Goal: Book appointment/travel/reservation

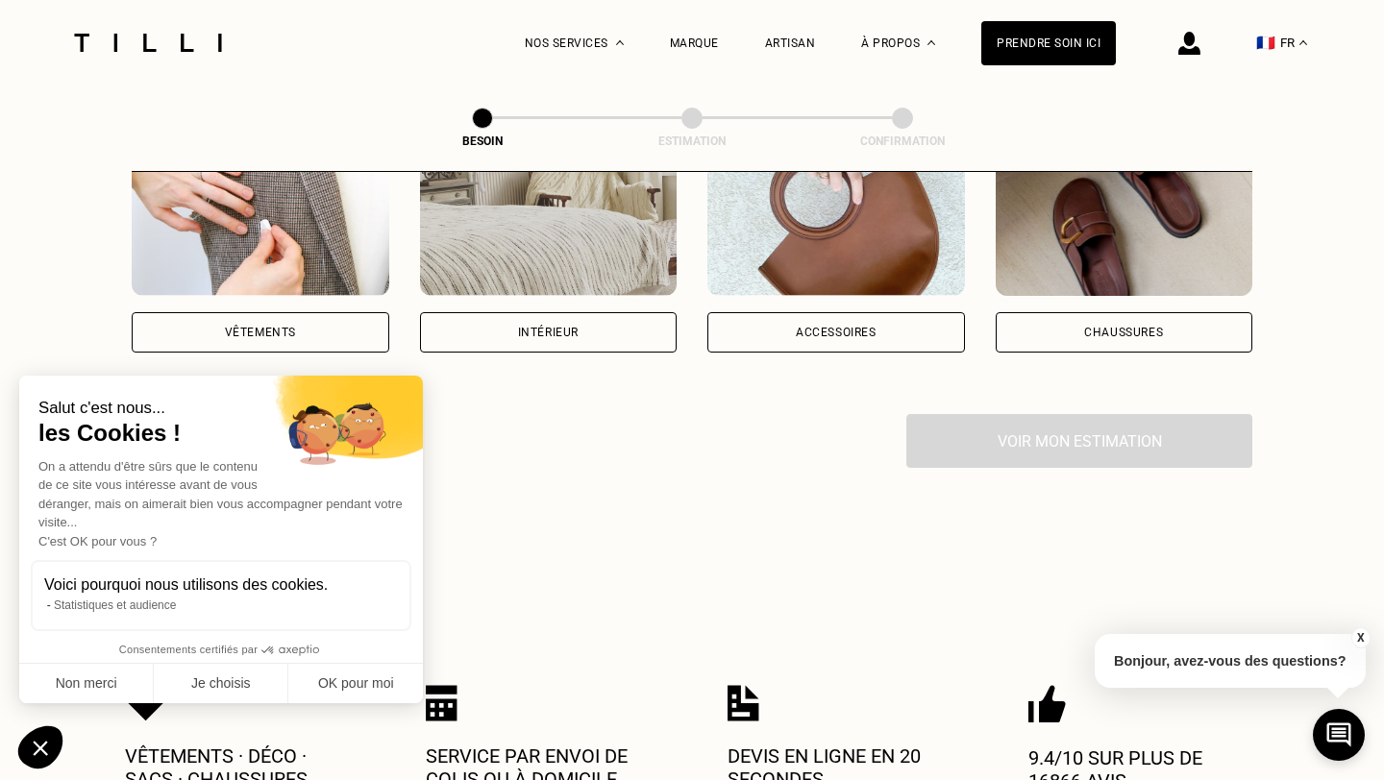
scroll to position [451, 0]
click at [528, 319] on div "Intérieur" at bounding box center [549, 331] width 258 height 40
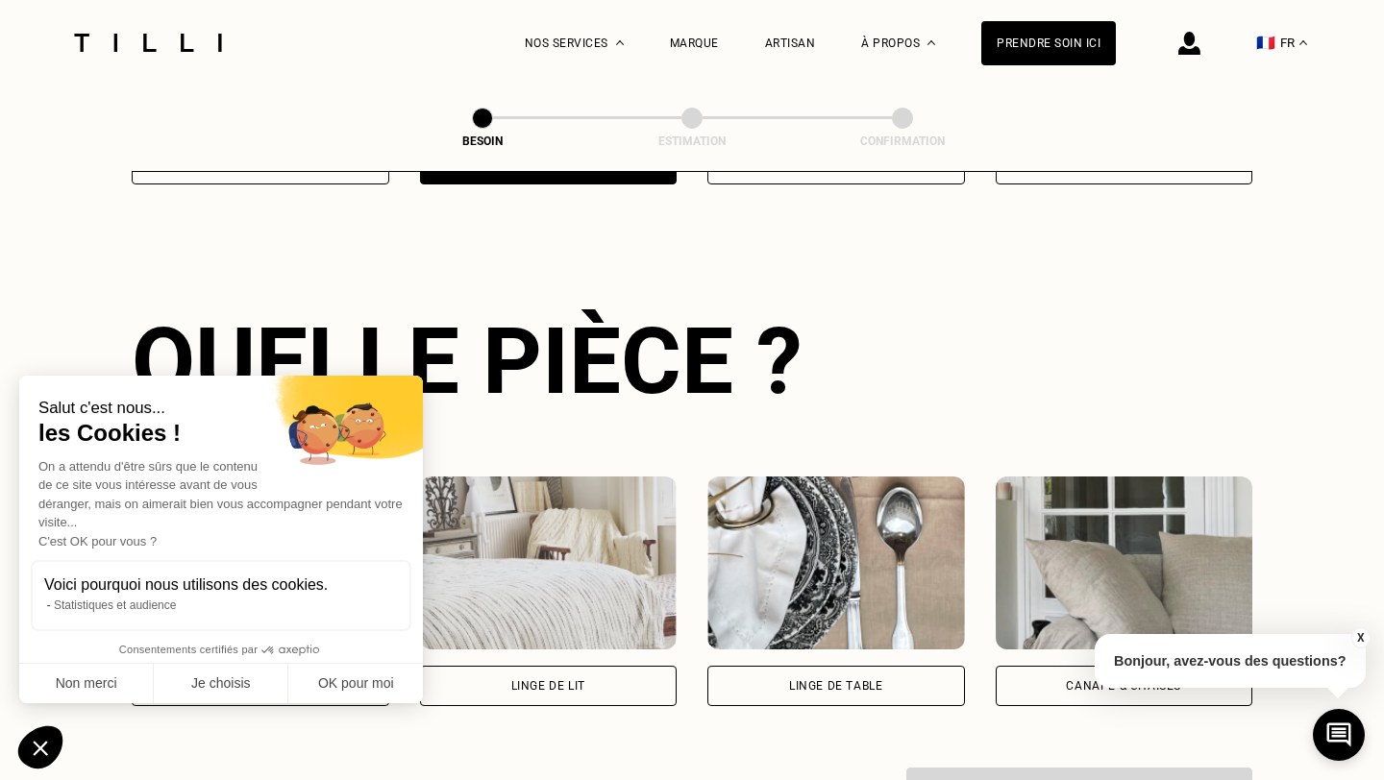
scroll to position [626, 0]
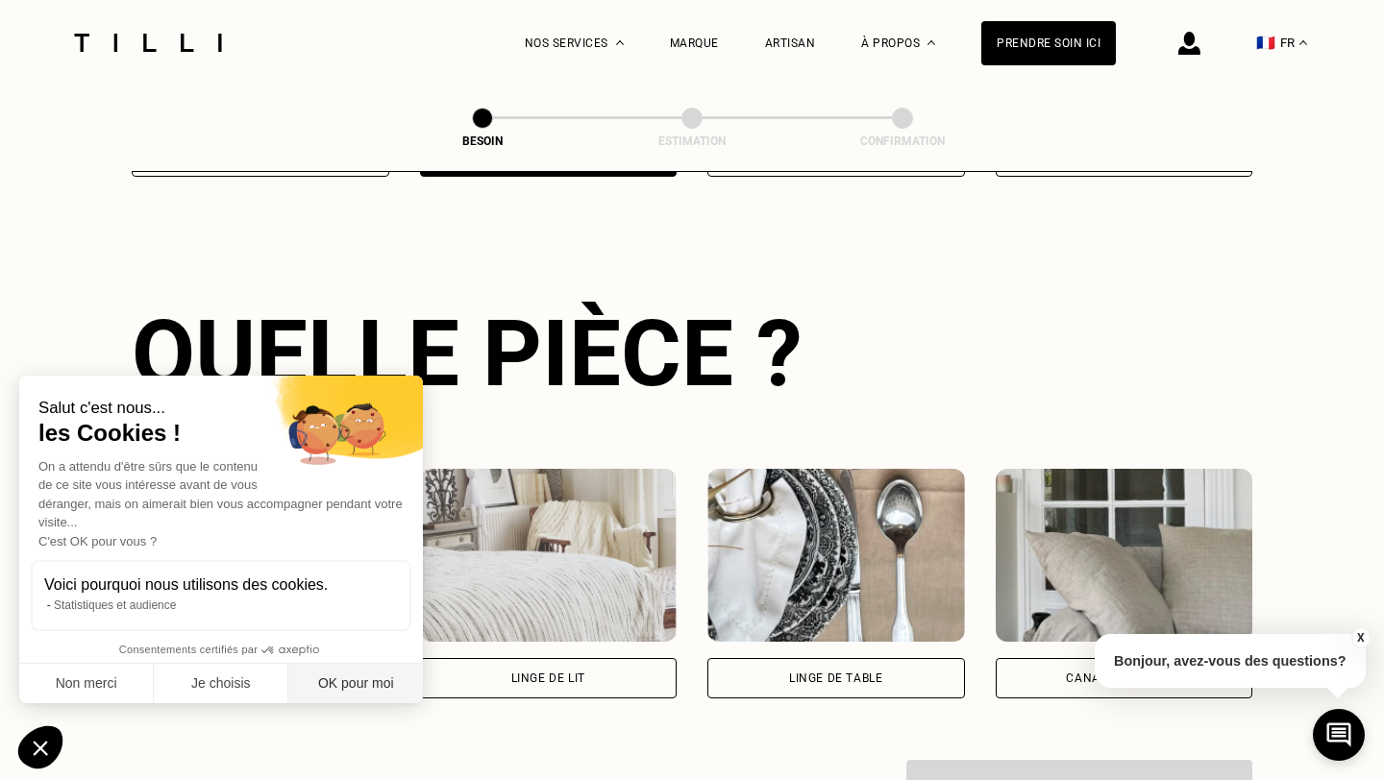
click at [324, 683] on button "OK pour moi" at bounding box center [355, 684] width 135 height 40
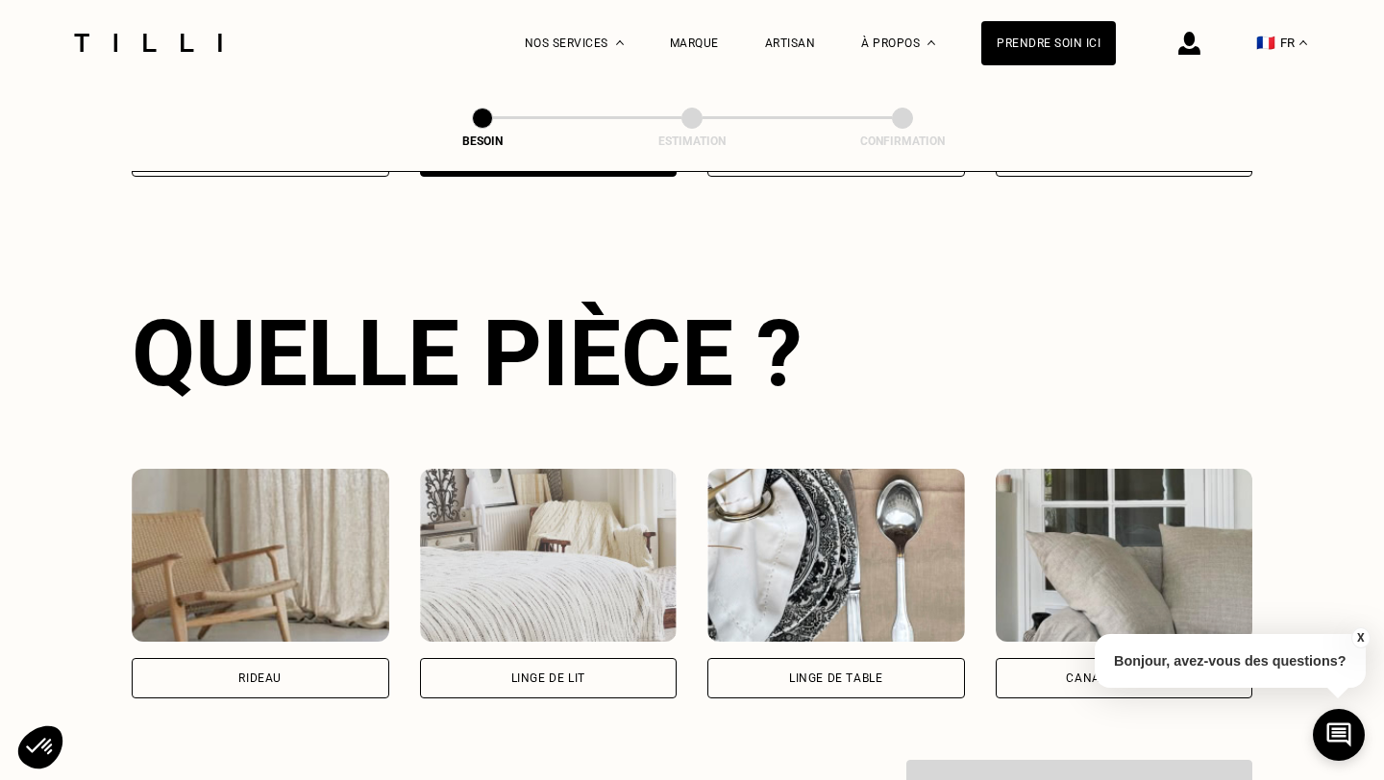
click at [315, 659] on div "Rideau" at bounding box center [261, 678] width 258 height 40
select select "FR"
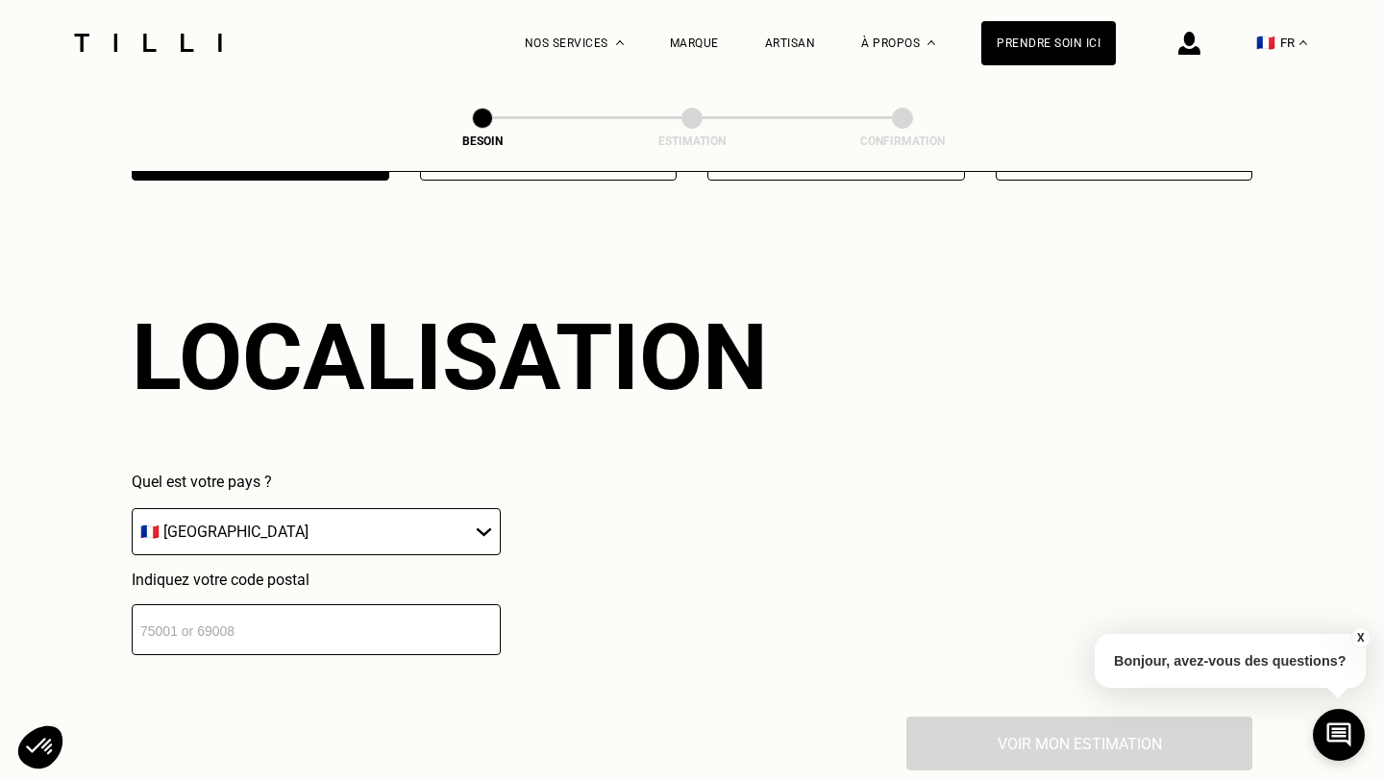
scroll to position [1147, 0]
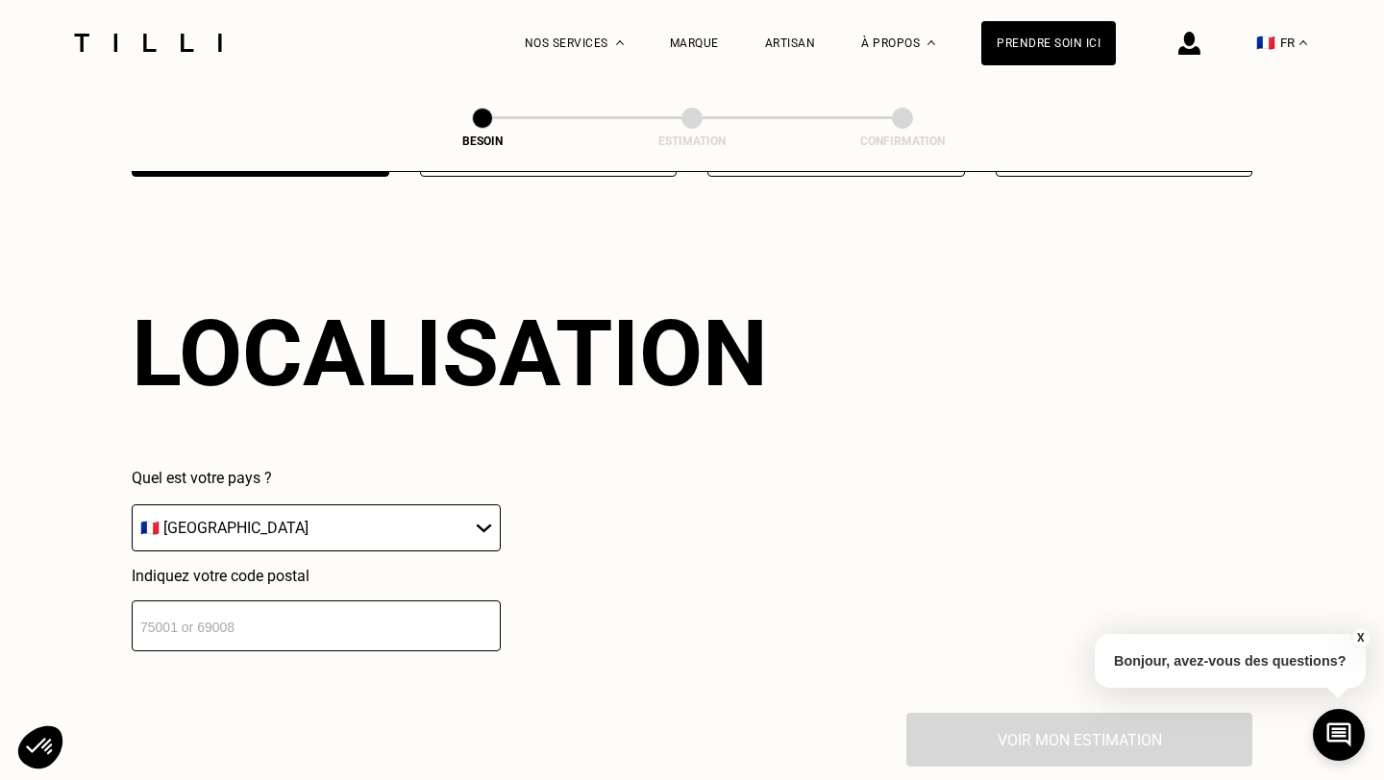
click at [332, 610] on input "number" at bounding box center [316, 626] width 369 height 51
type input "35740"
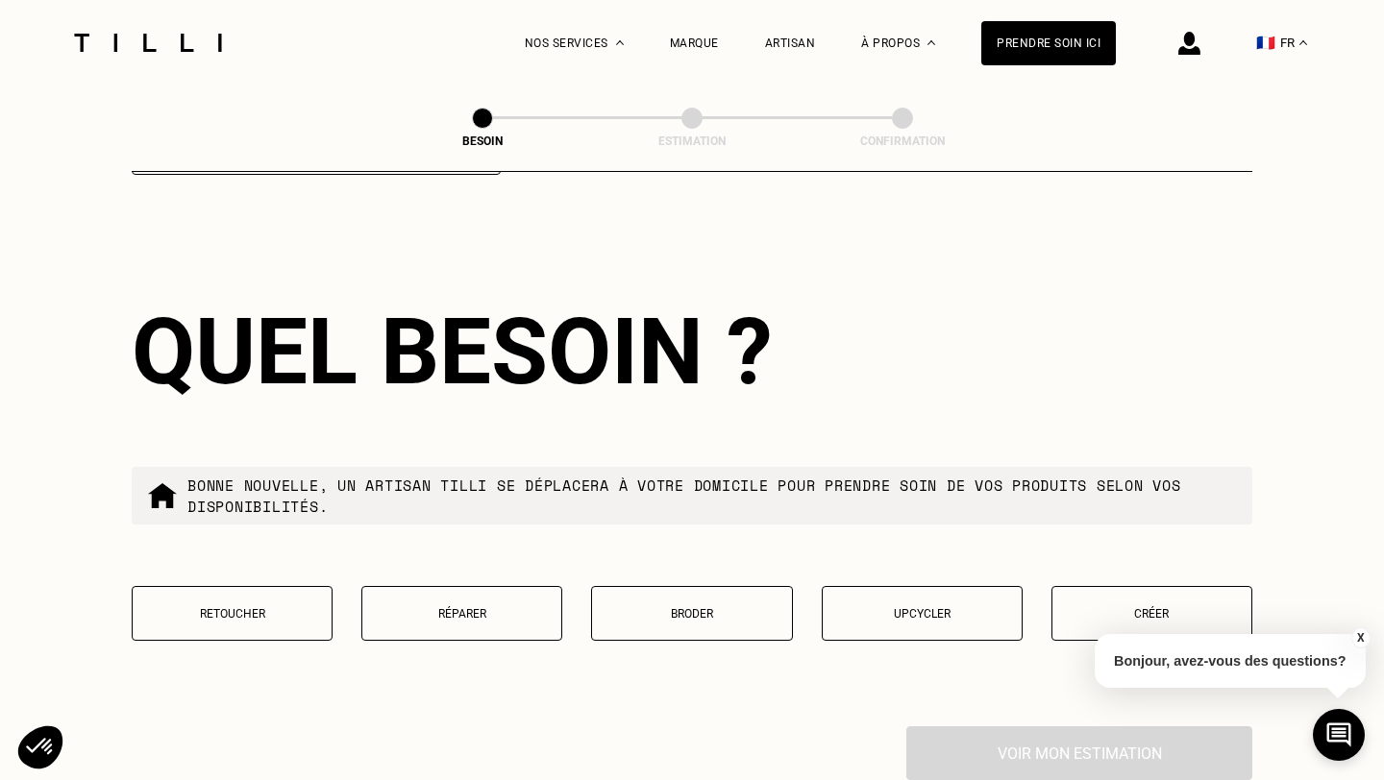
scroll to position [1623, 0]
click at [294, 608] on p "Retoucher" at bounding box center [232, 614] width 180 height 13
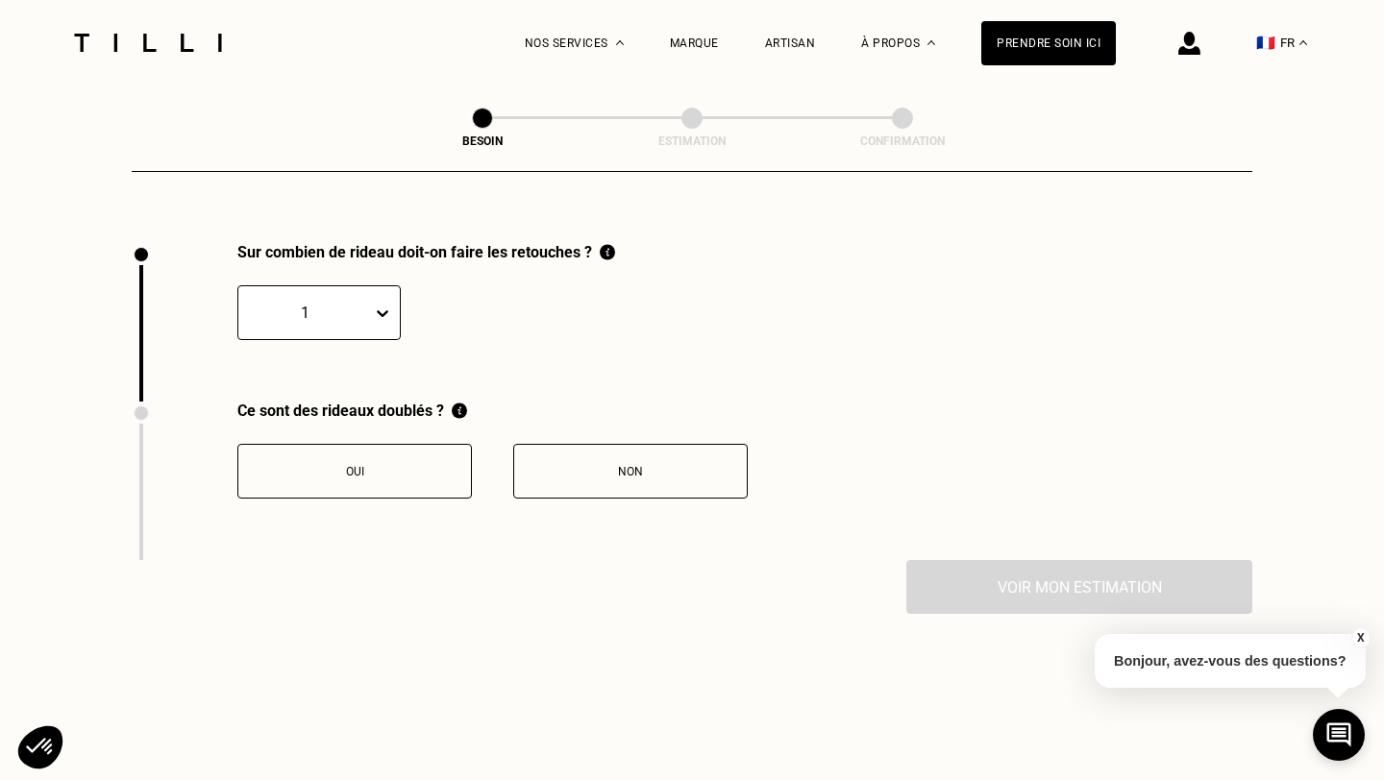
scroll to position [2114, 0]
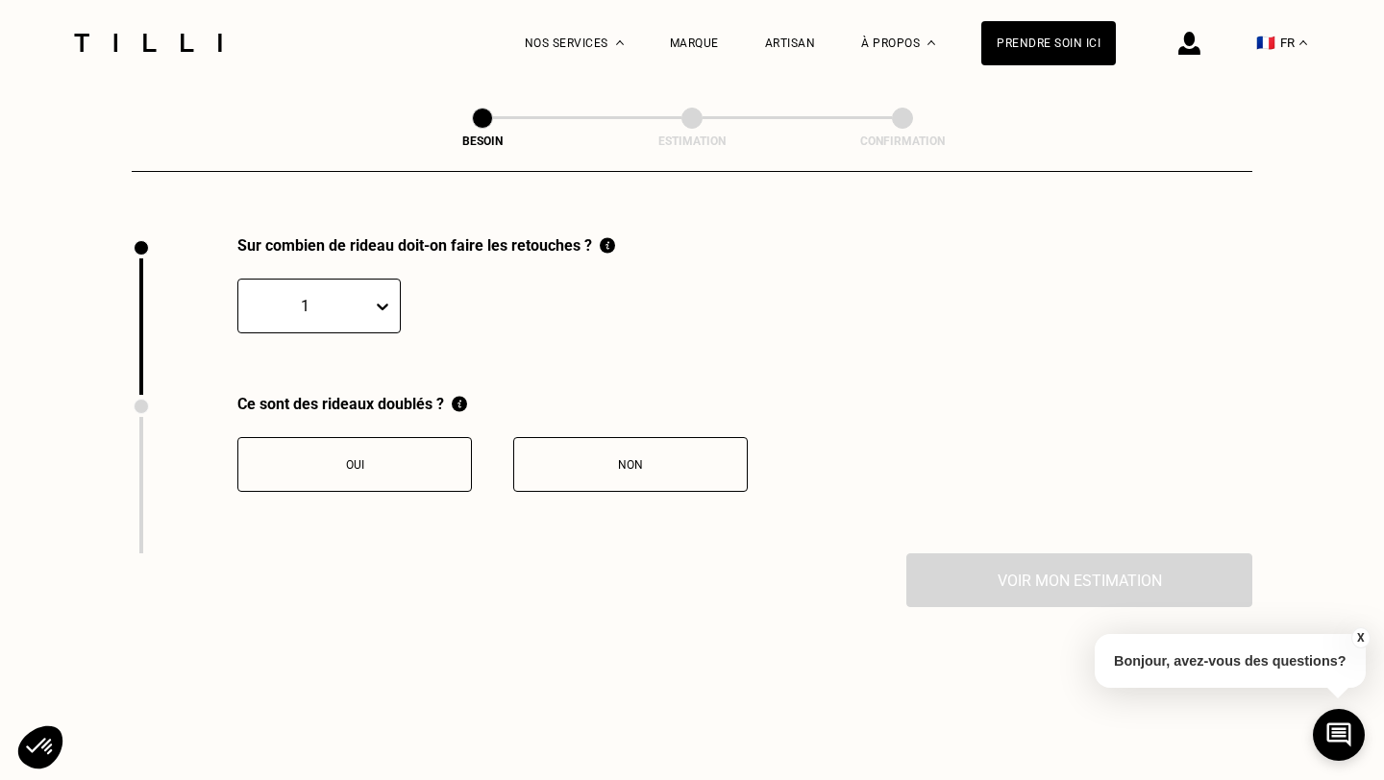
click at [387, 297] on icon at bounding box center [382, 306] width 19 height 19
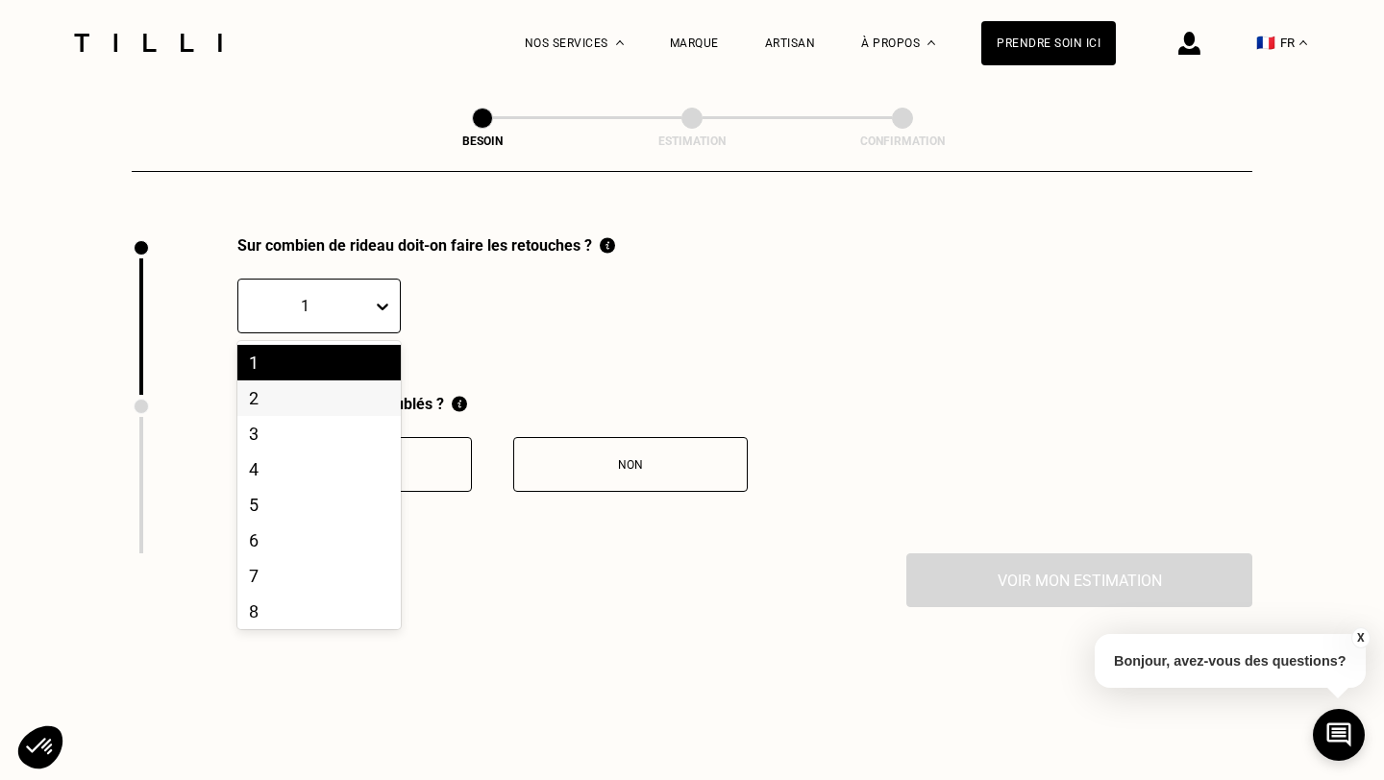
click at [317, 384] on div "2" at bounding box center [318, 399] width 163 height 36
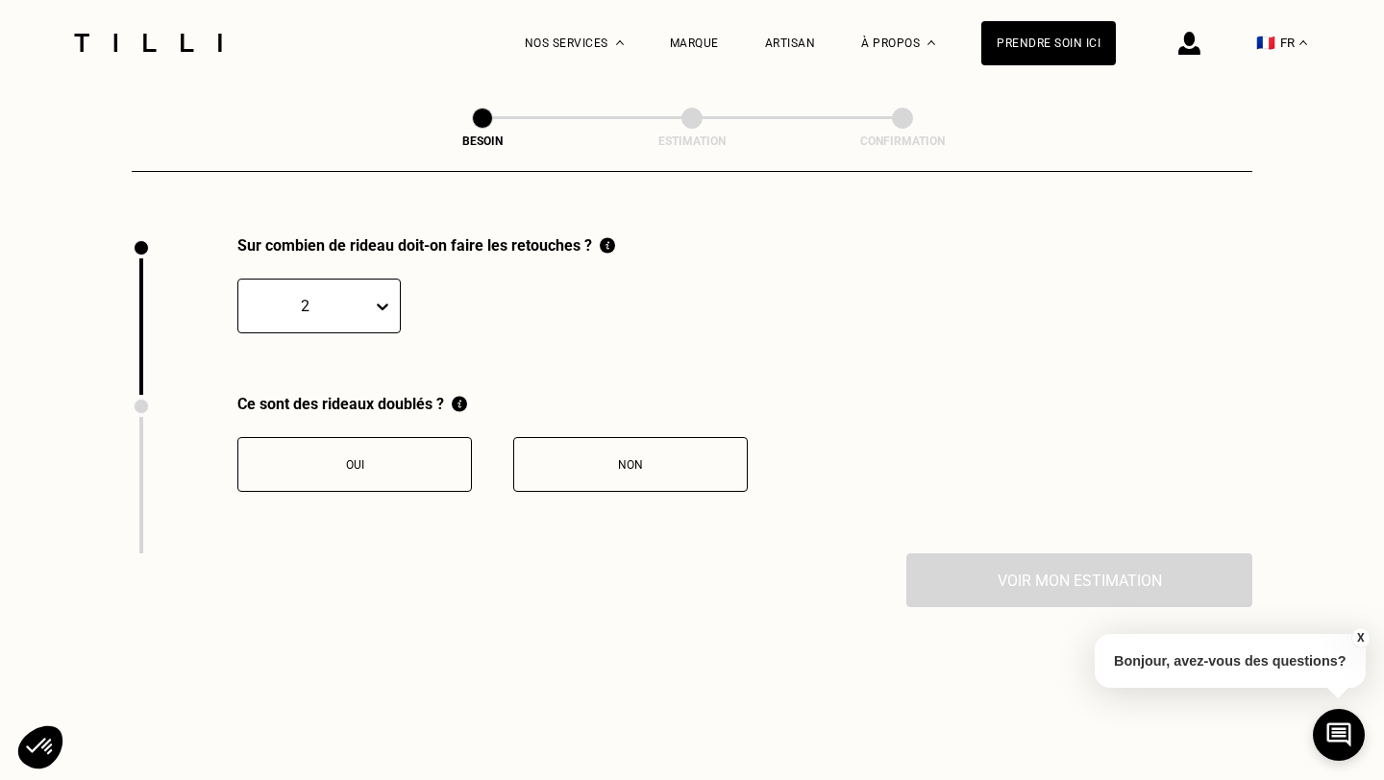
click at [382, 452] on button "Oui" at bounding box center [354, 464] width 234 height 55
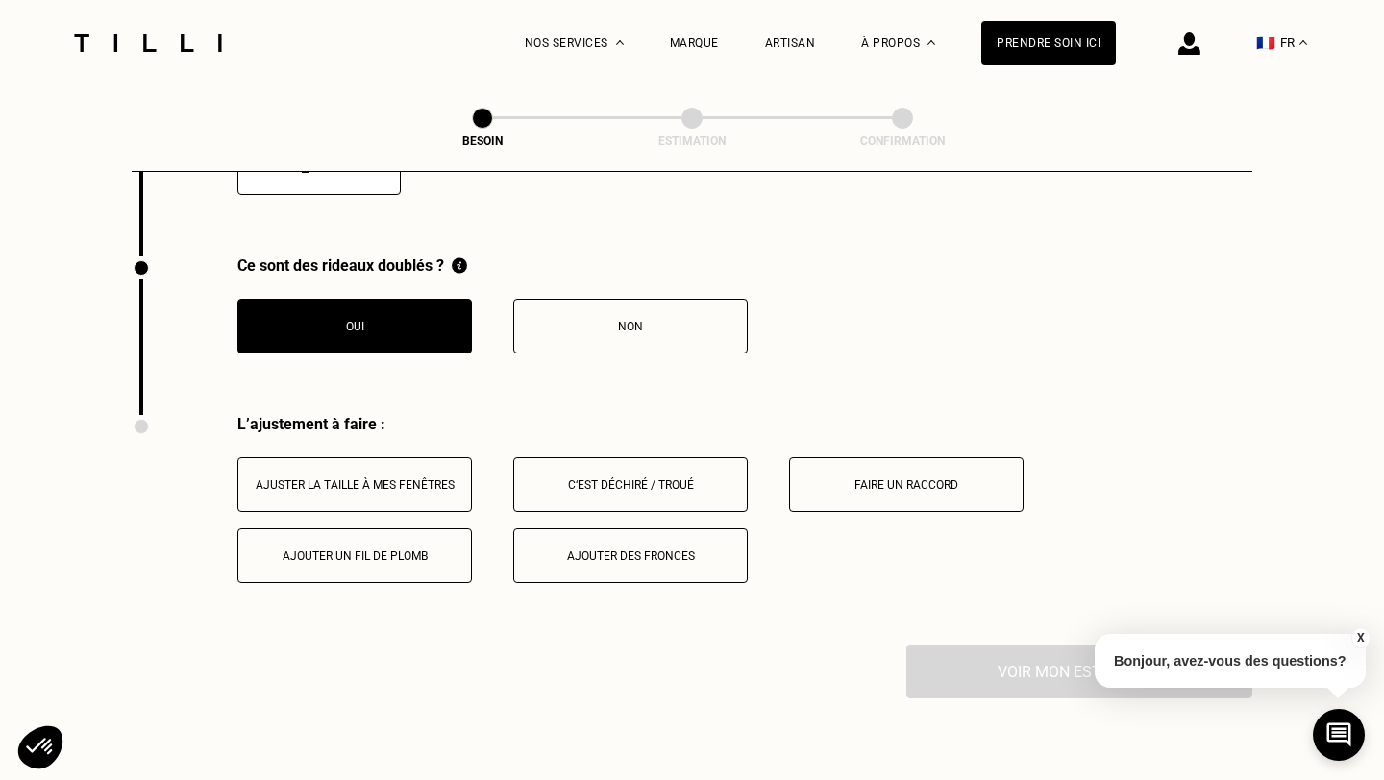
scroll to position [2230, 0]
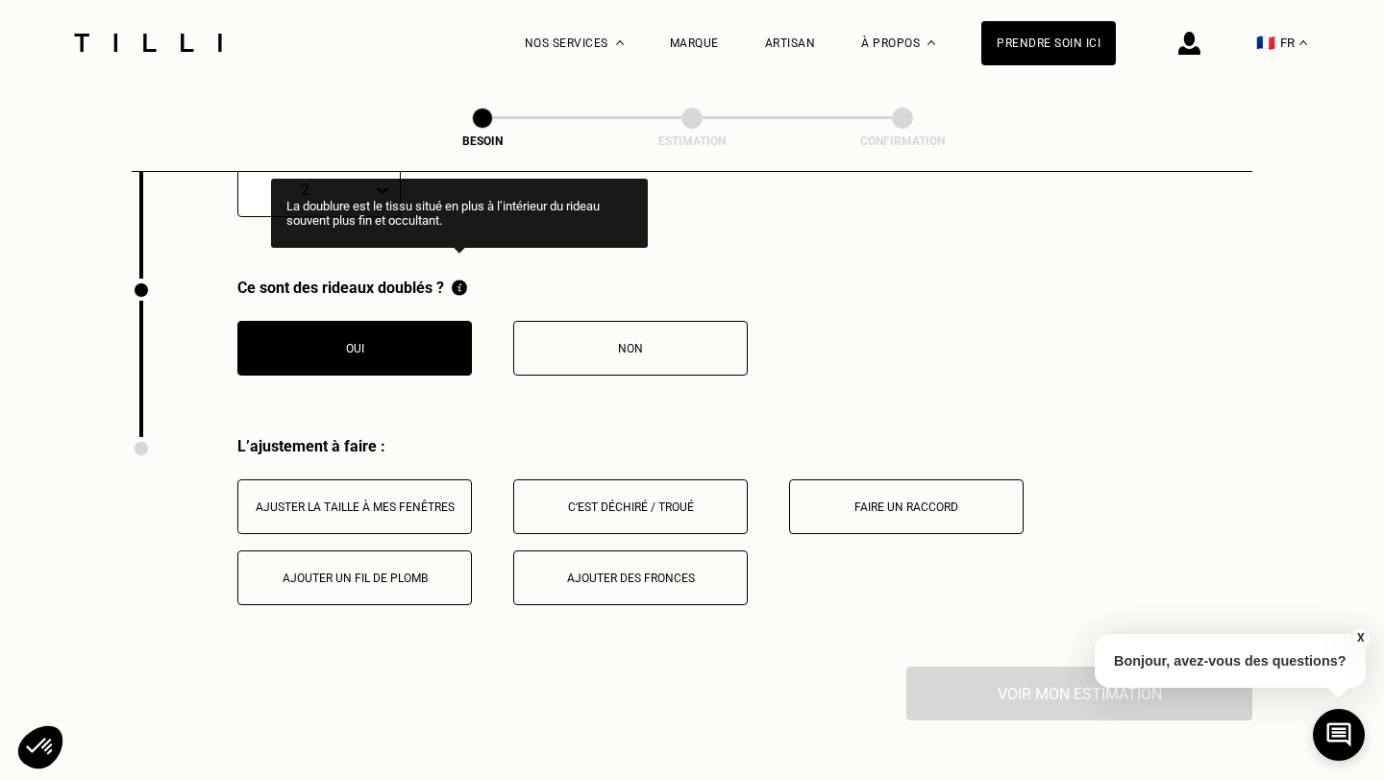
click at [463, 279] on img at bounding box center [459, 288] width 15 height 18
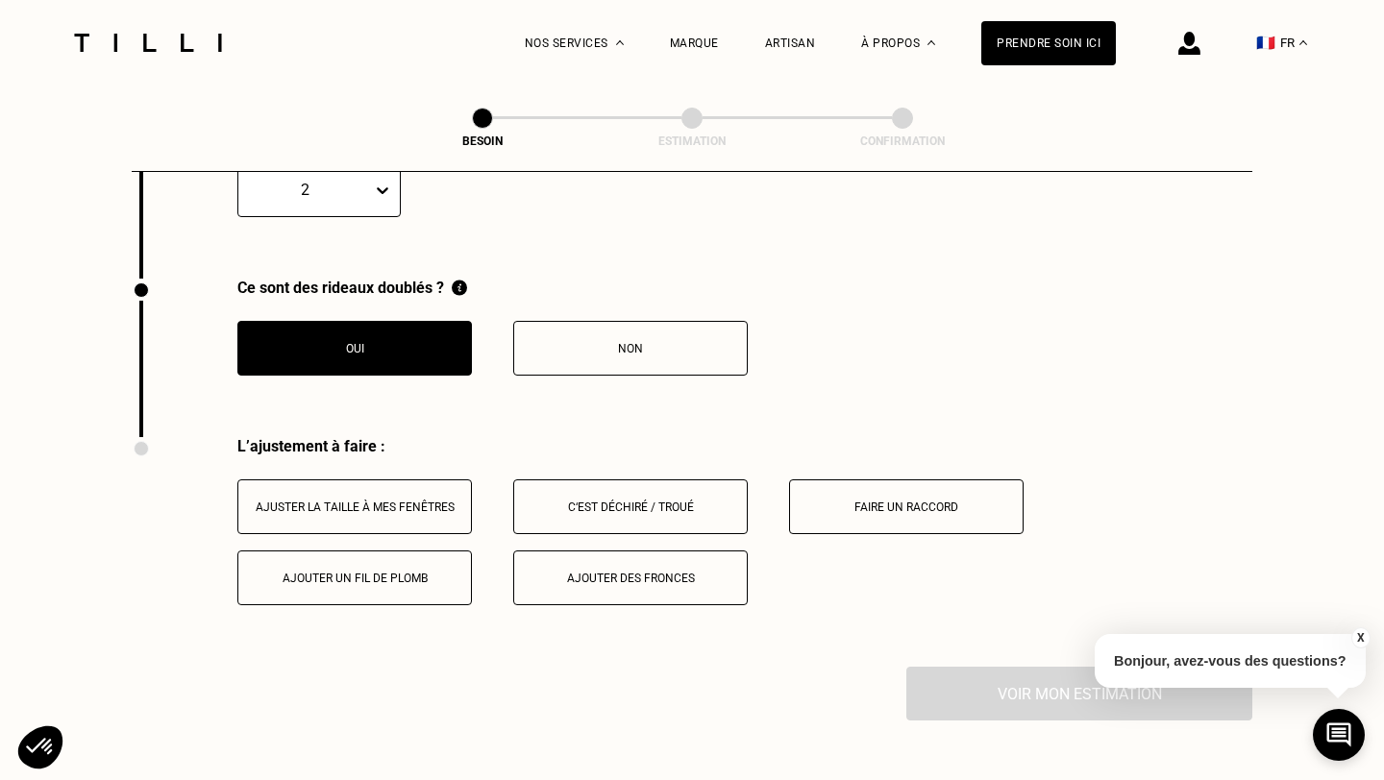
click at [595, 334] on button "Non" at bounding box center [630, 348] width 234 height 55
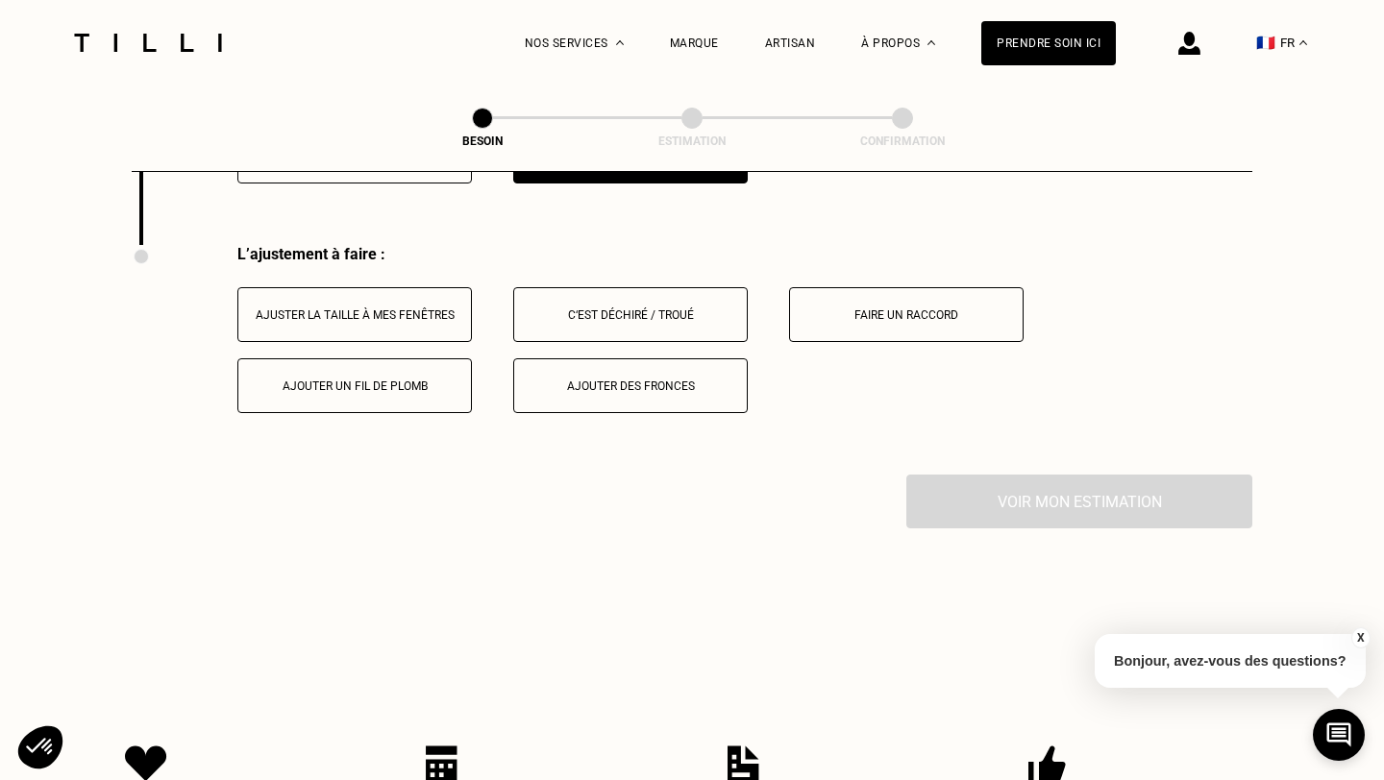
scroll to position [2431, 0]
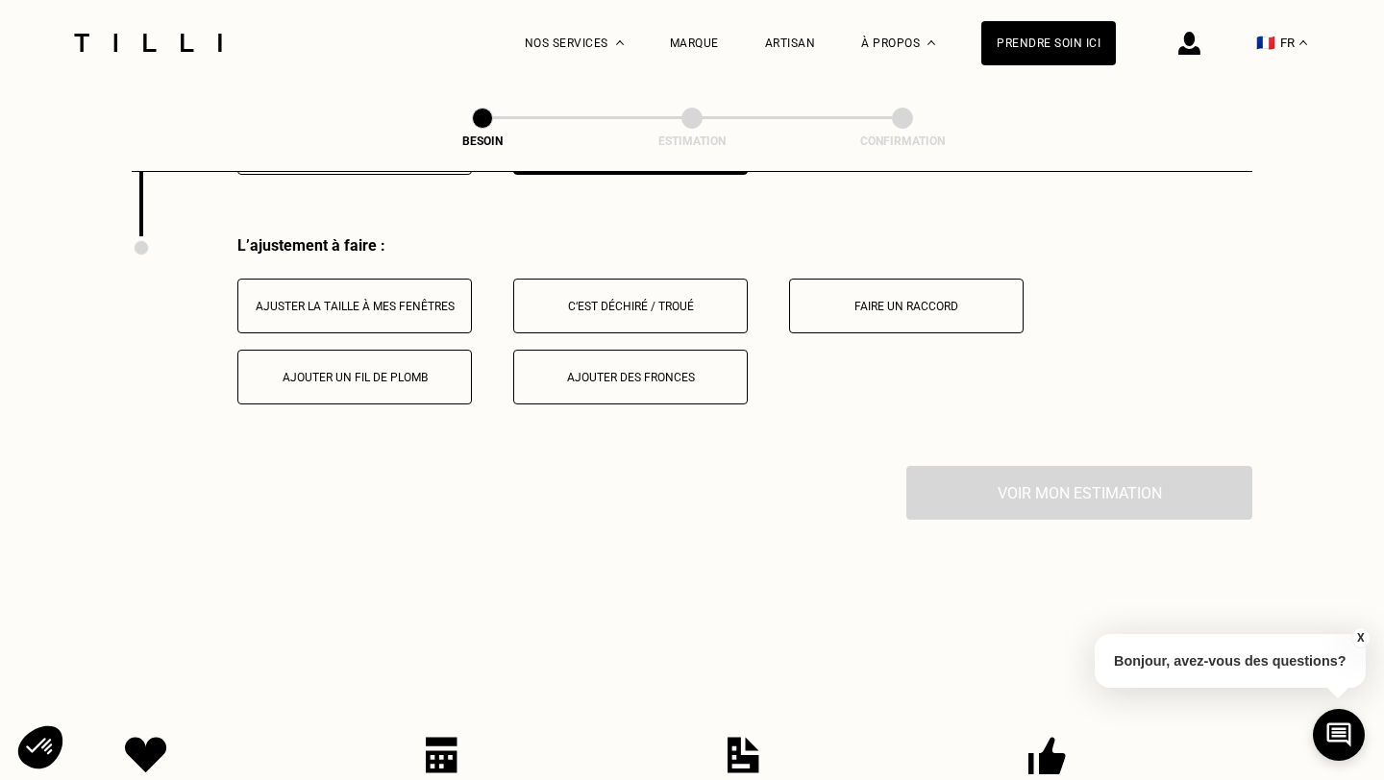
click at [376, 300] on div "Ajuster la taille à mes fenêtres" at bounding box center [354, 306] width 213 height 13
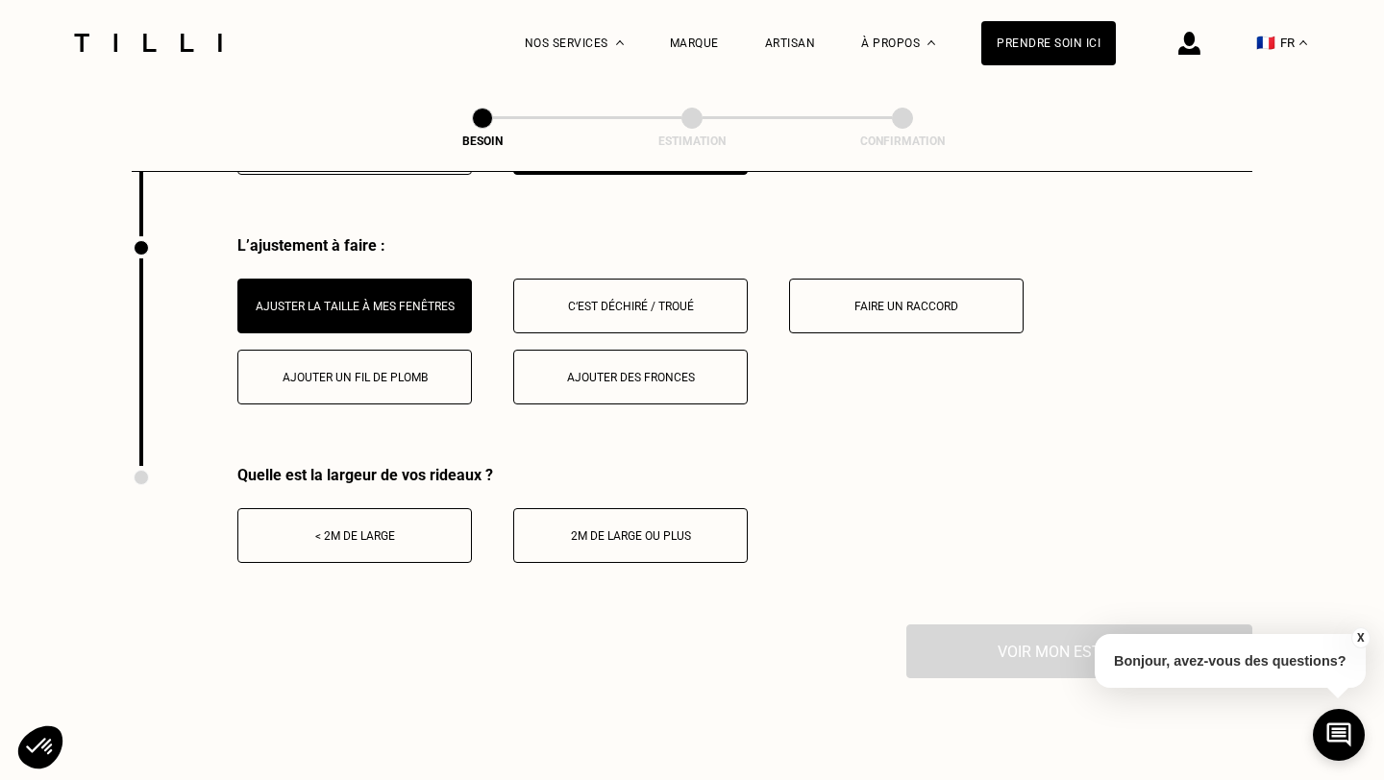
click at [359, 529] on div "< 2m de large" at bounding box center [354, 535] width 213 height 13
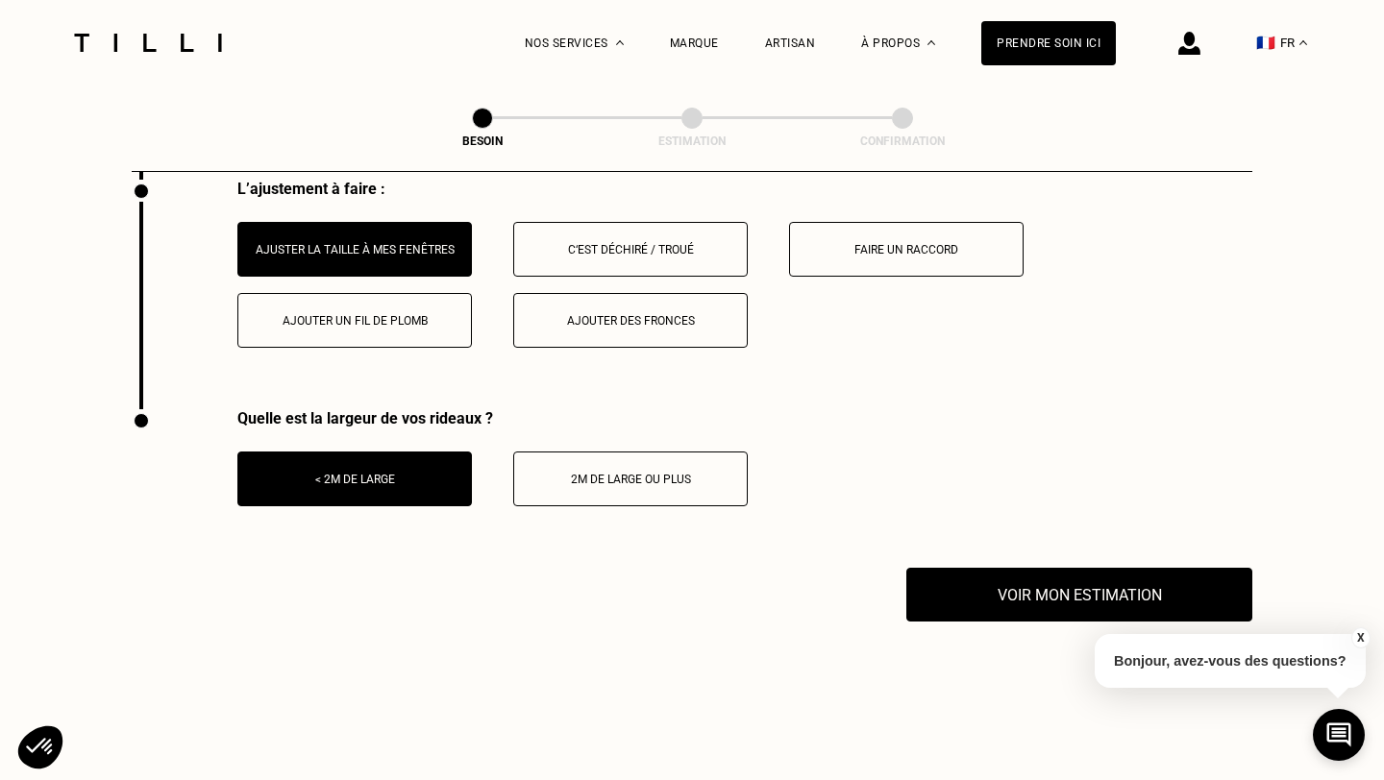
scroll to position [2503, 0]
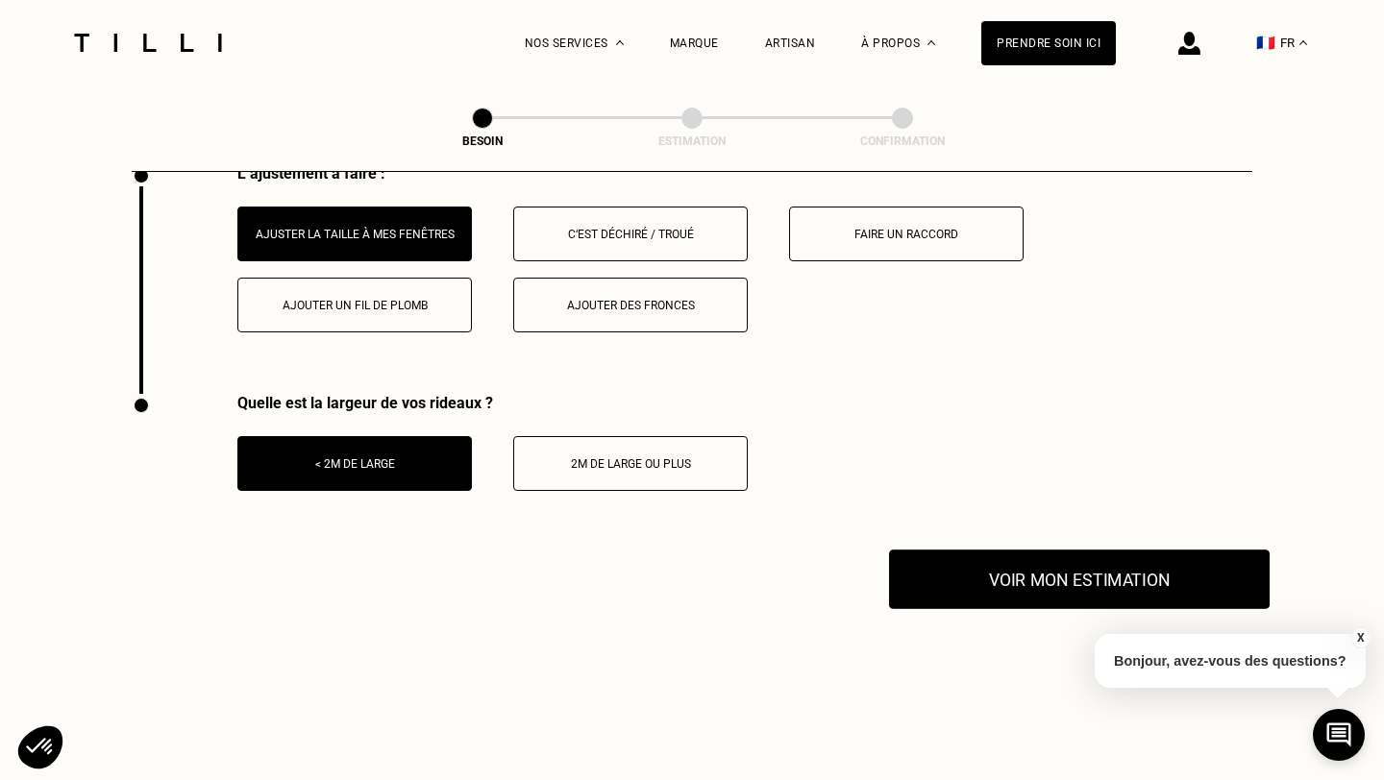
click at [970, 568] on button "Voir mon estimation" at bounding box center [1079, 580] width 381 height 60
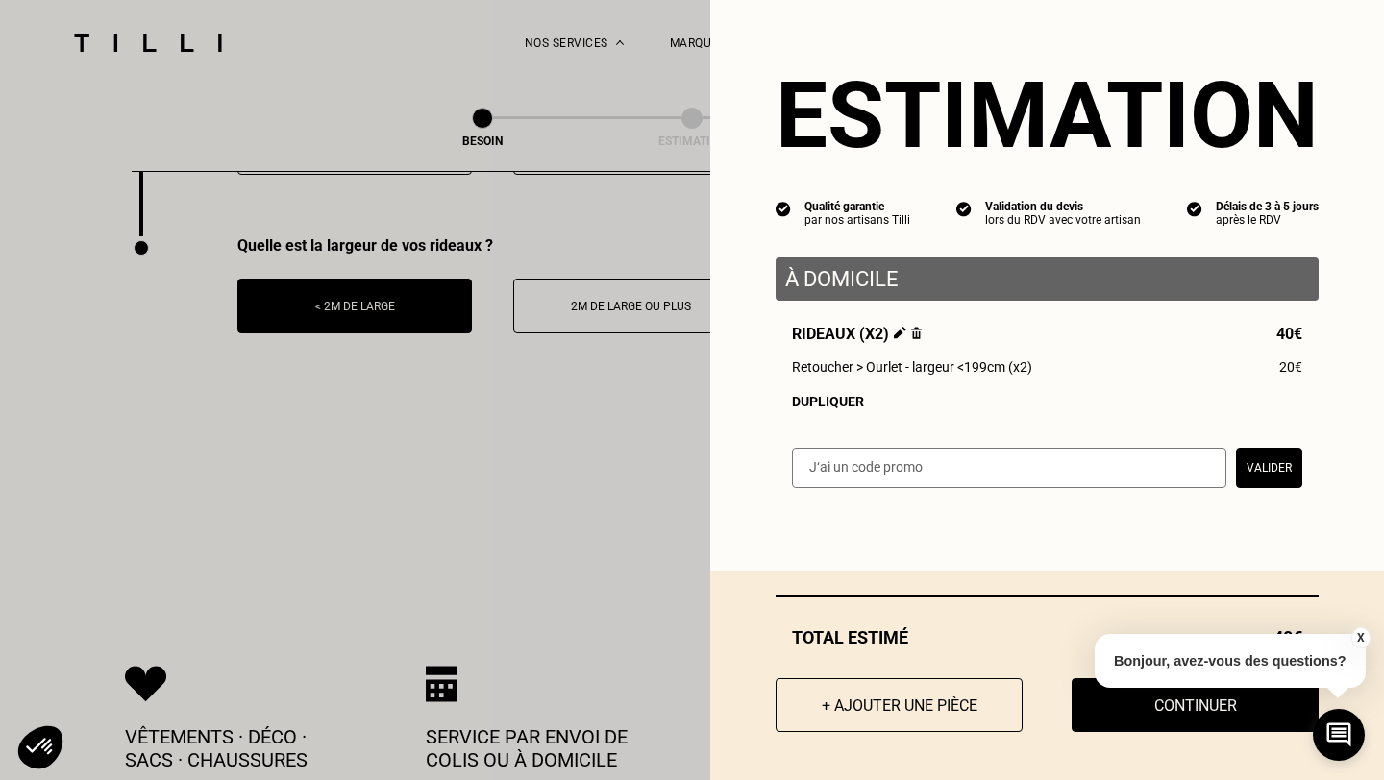
scroll to position [2662, 0]
click at [1359, 642] on button "X" at bounding box center [1359, 638] width 19 height 21
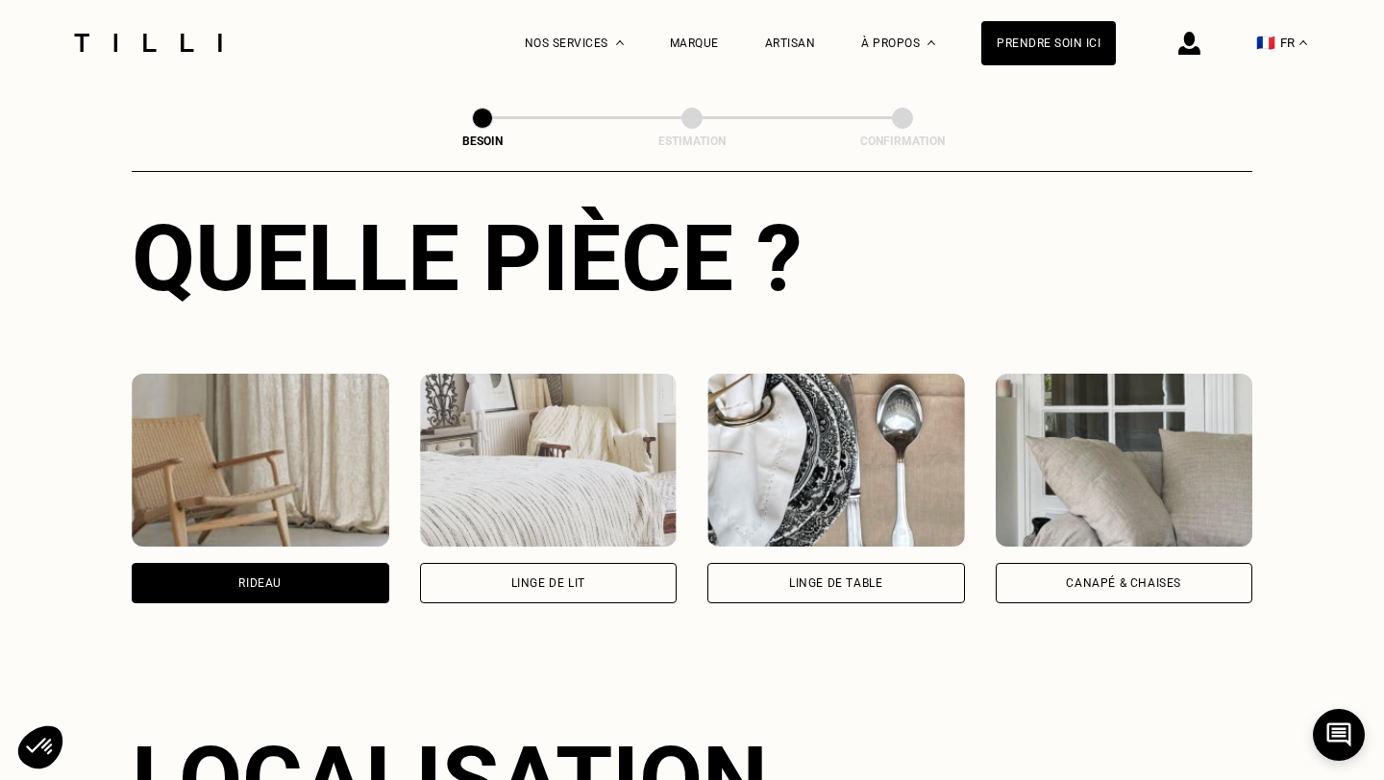
scroll to position [717, 0]
